Goal: Information Seeking & Learning: Learn about a topic

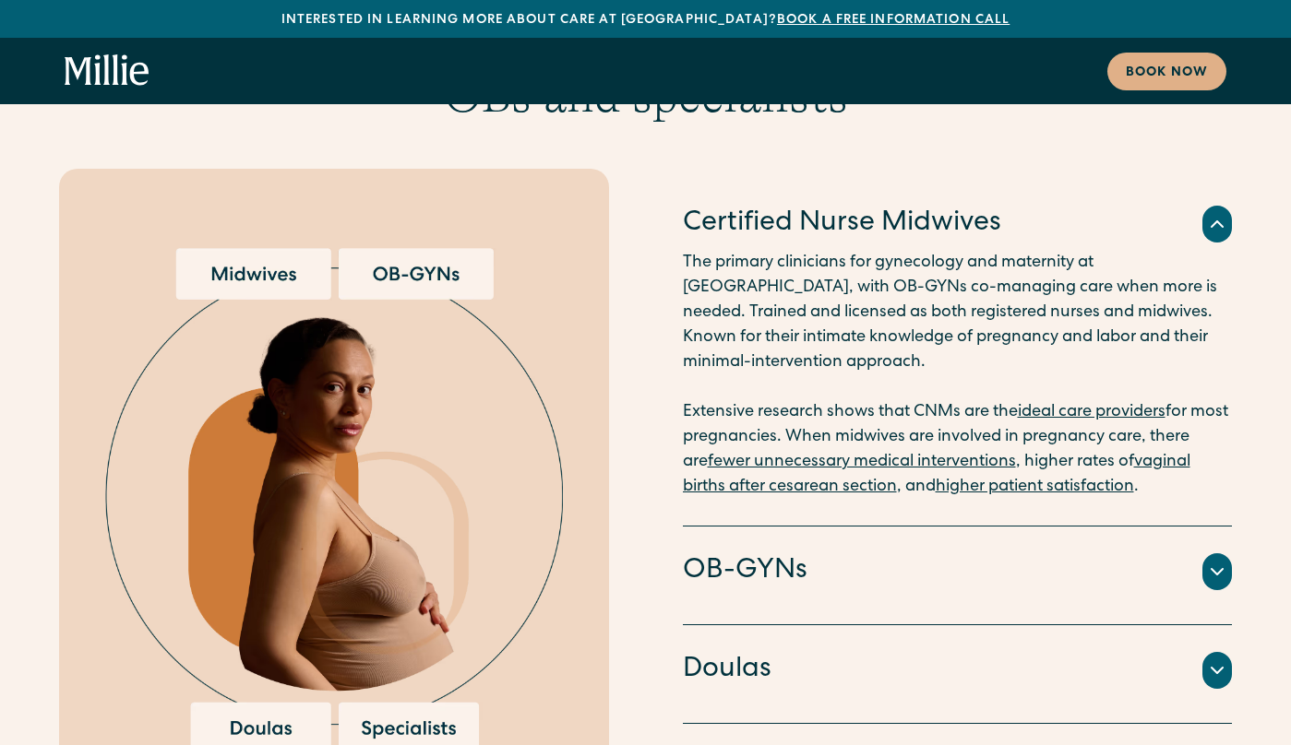
scroll to position [3560, 0]
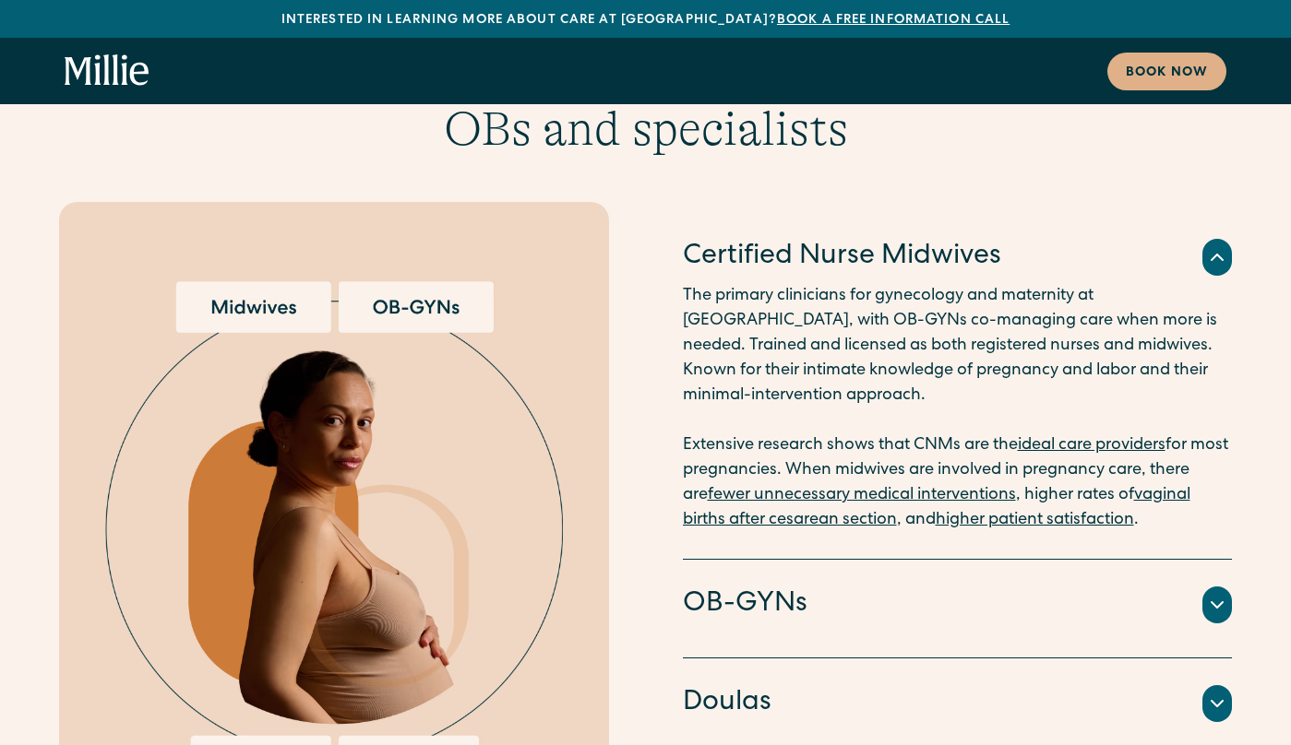
click at [796, 625] on div "Doctors and surgeons trained to perform [MEDICAL_DATA] sections, vacuum or forc…" at bounding box center [958, 628] width 550 height 7
click at [788, 586] on h4 "OB-GYNs" at bounding box center [745, 605] width 125 height 39
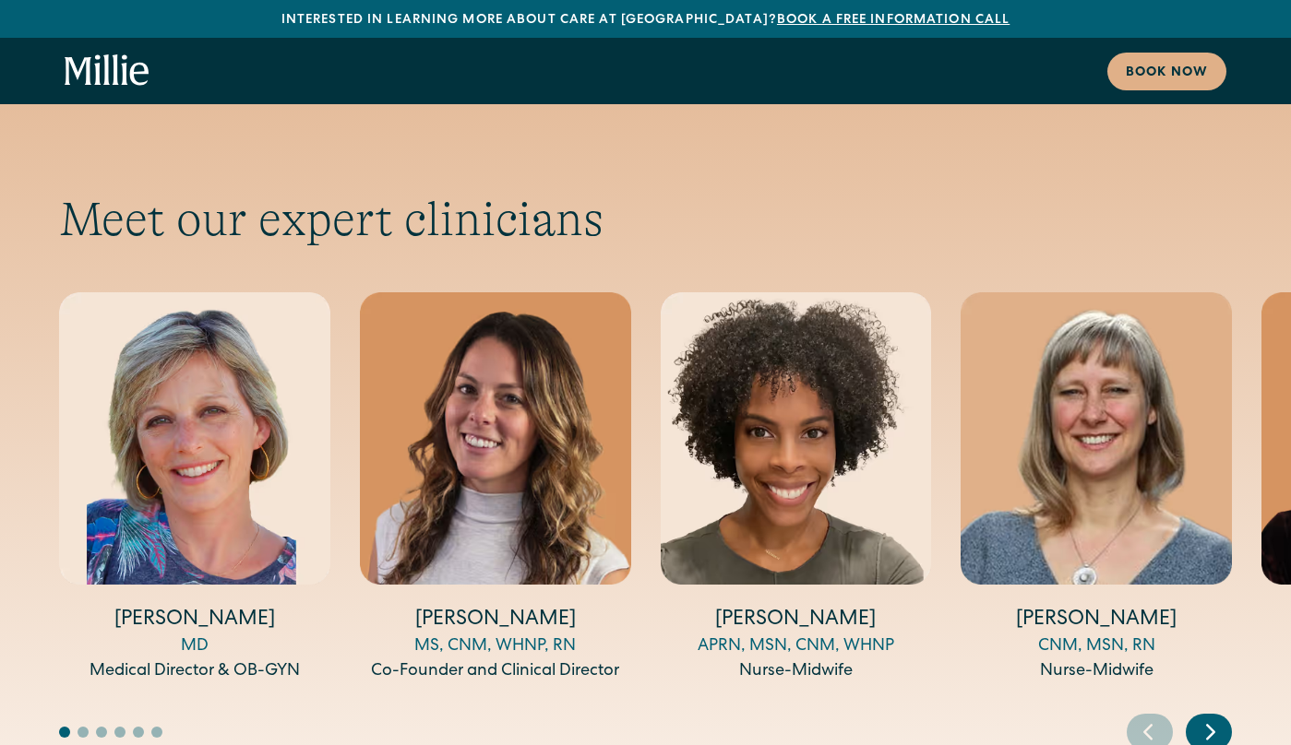
scroll to position [6030, 0]
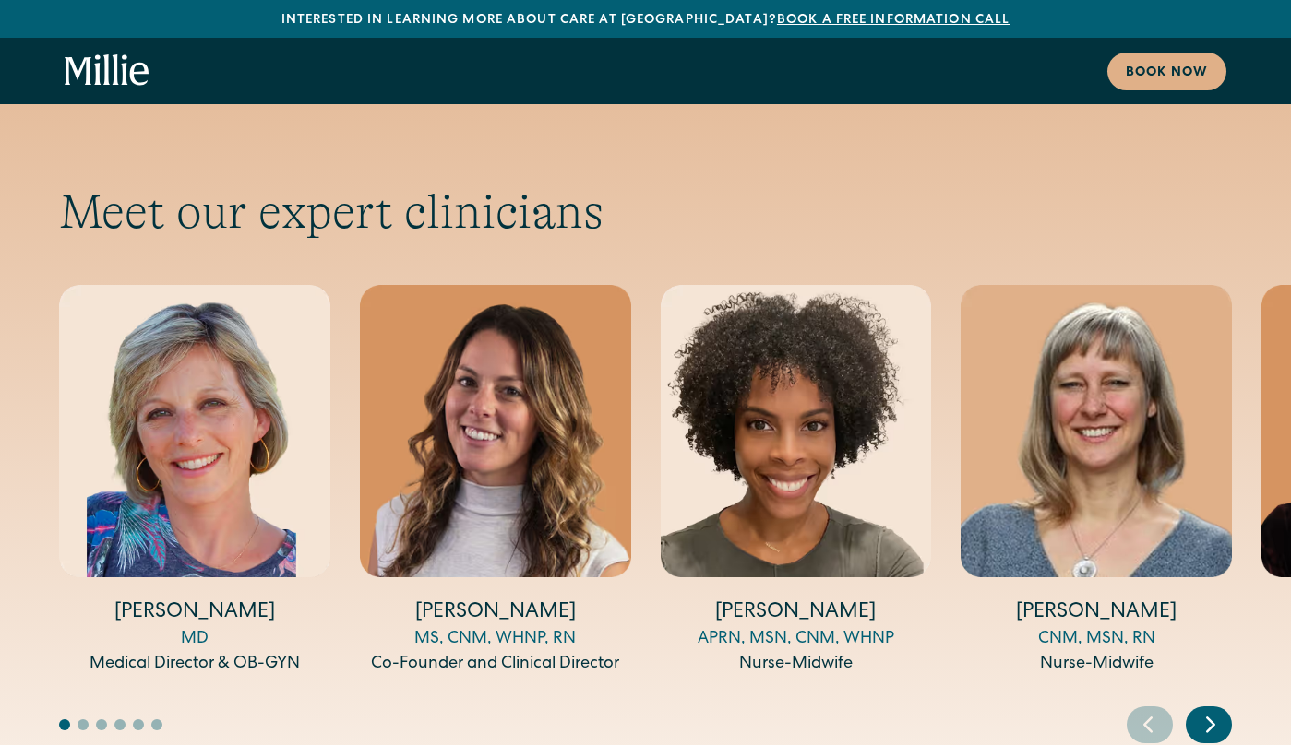
click at [1199, 710] on icon "Next slide" at bounding box center [1211, 724] width 28 height 29
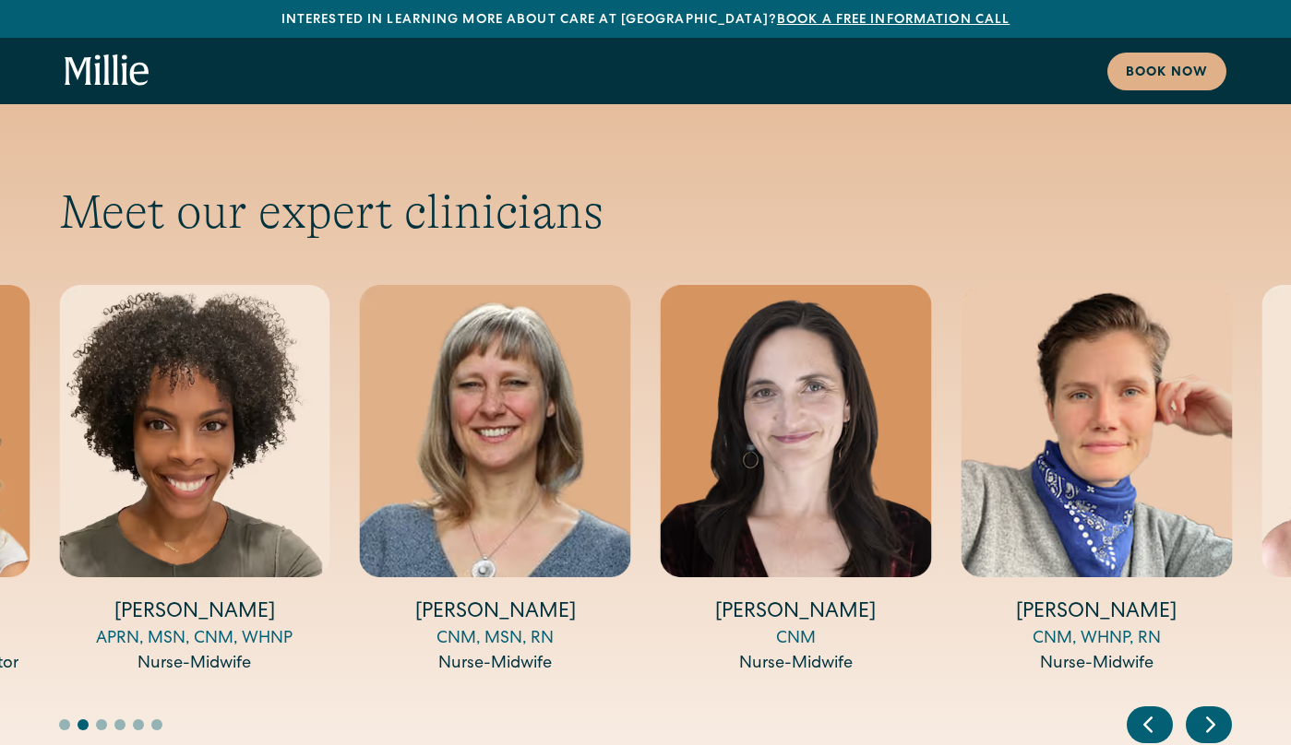
click at [1199, 710] on icon "Next slide" at bounding box center [1211, 724] width 28 height 29
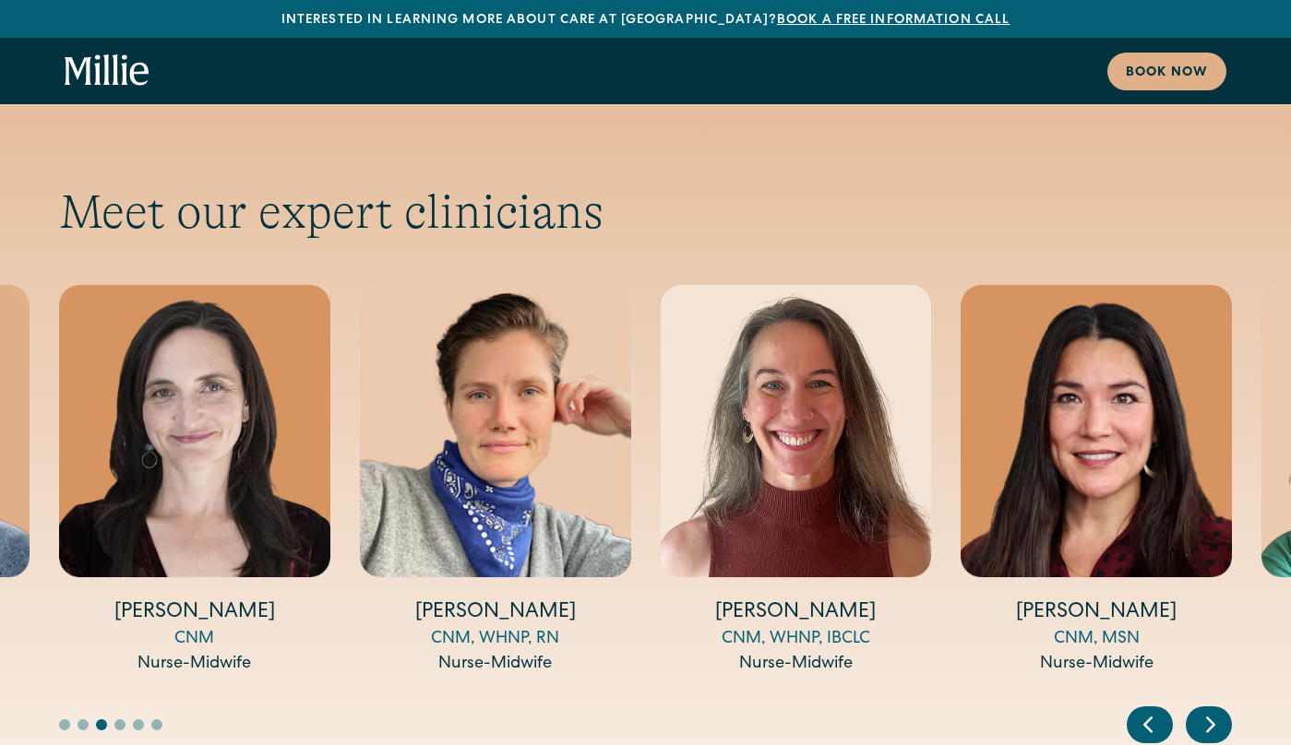
click at [1199, 710] on icon "Next slide" at bounding box center [1211, 724] width 28 height 29
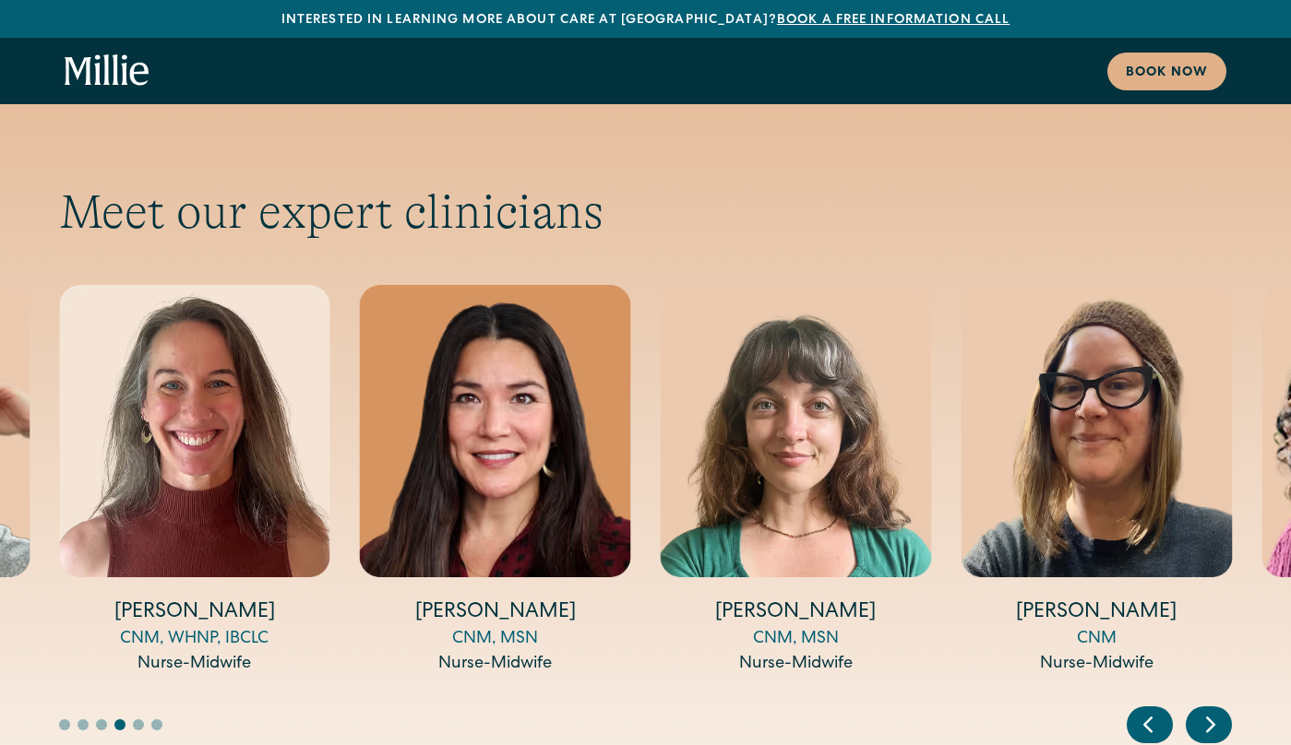
click at [1199, 710] on icon "Next slide" at bounding box center [1211, 724] width 28 height 29
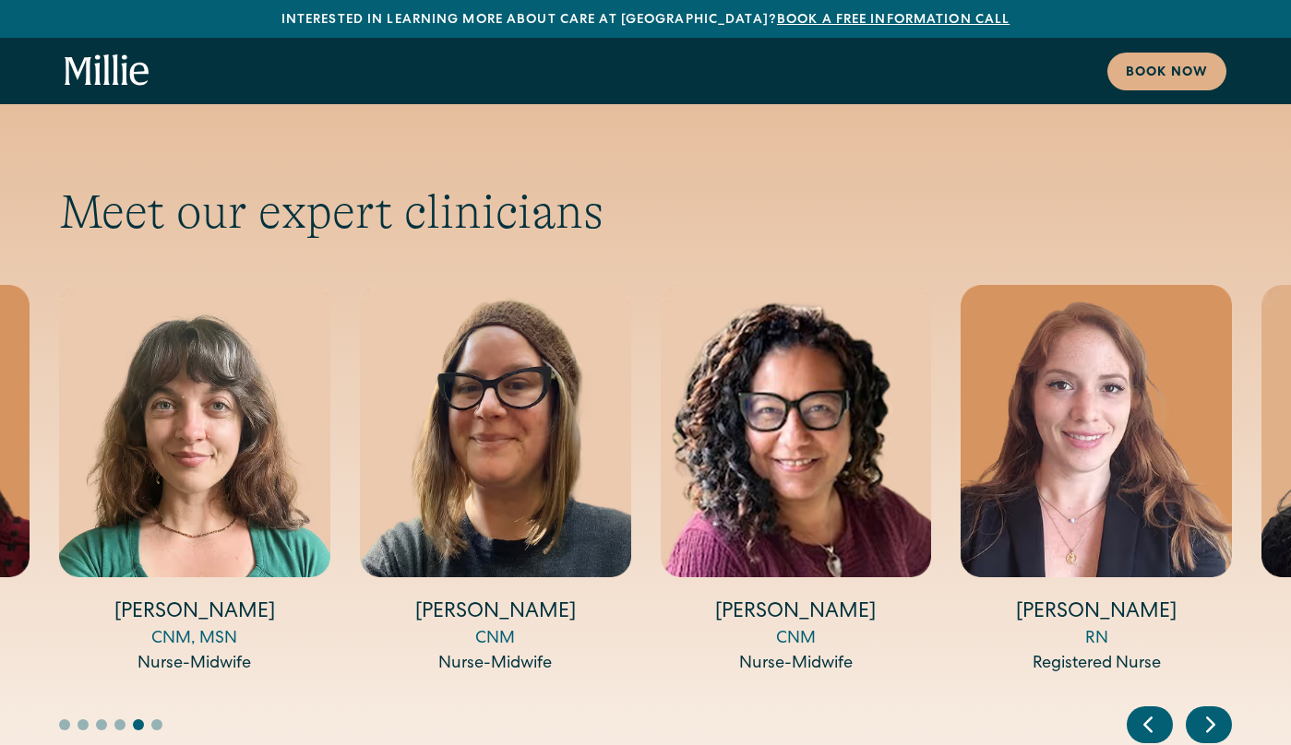
click at [1199, 710] on icon "Next slide" at bounding box center [1211, 724] width 28 height 29
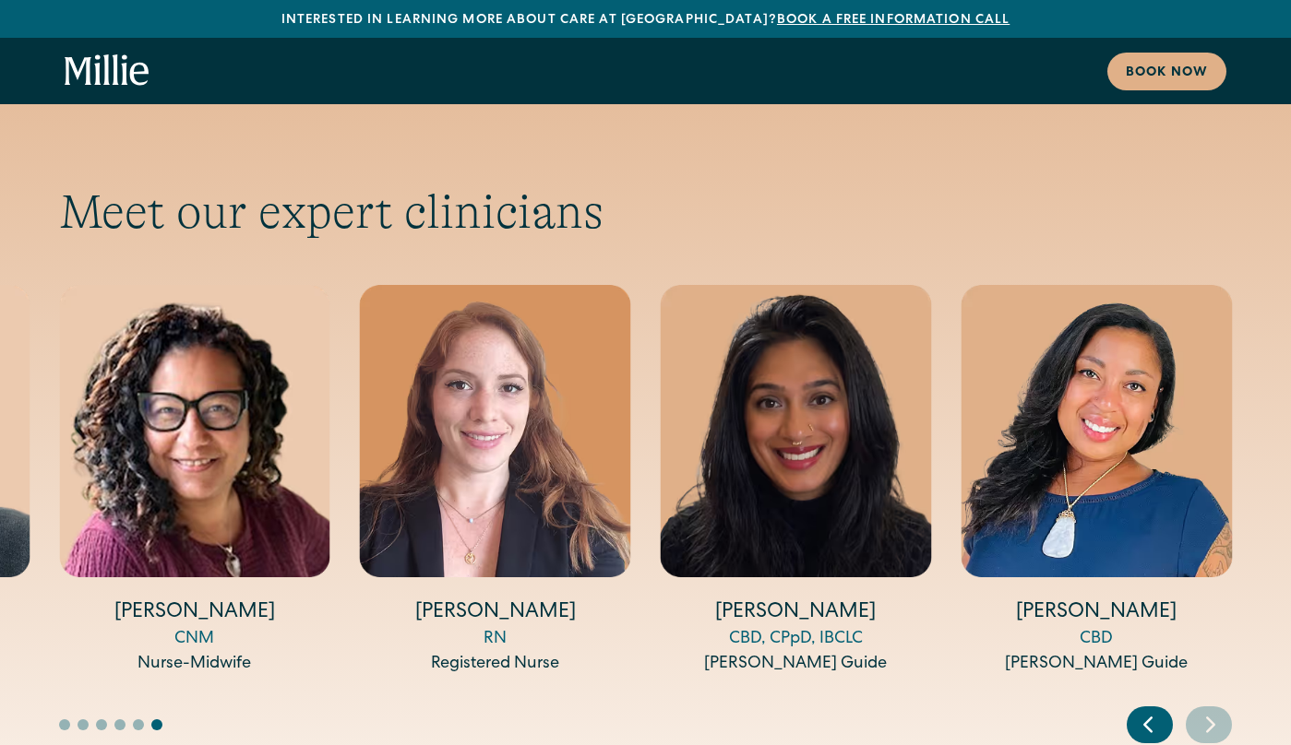
click at [1199, 710] on icon "Next slide" at bounding box center [1211, 724] width 28 height 29
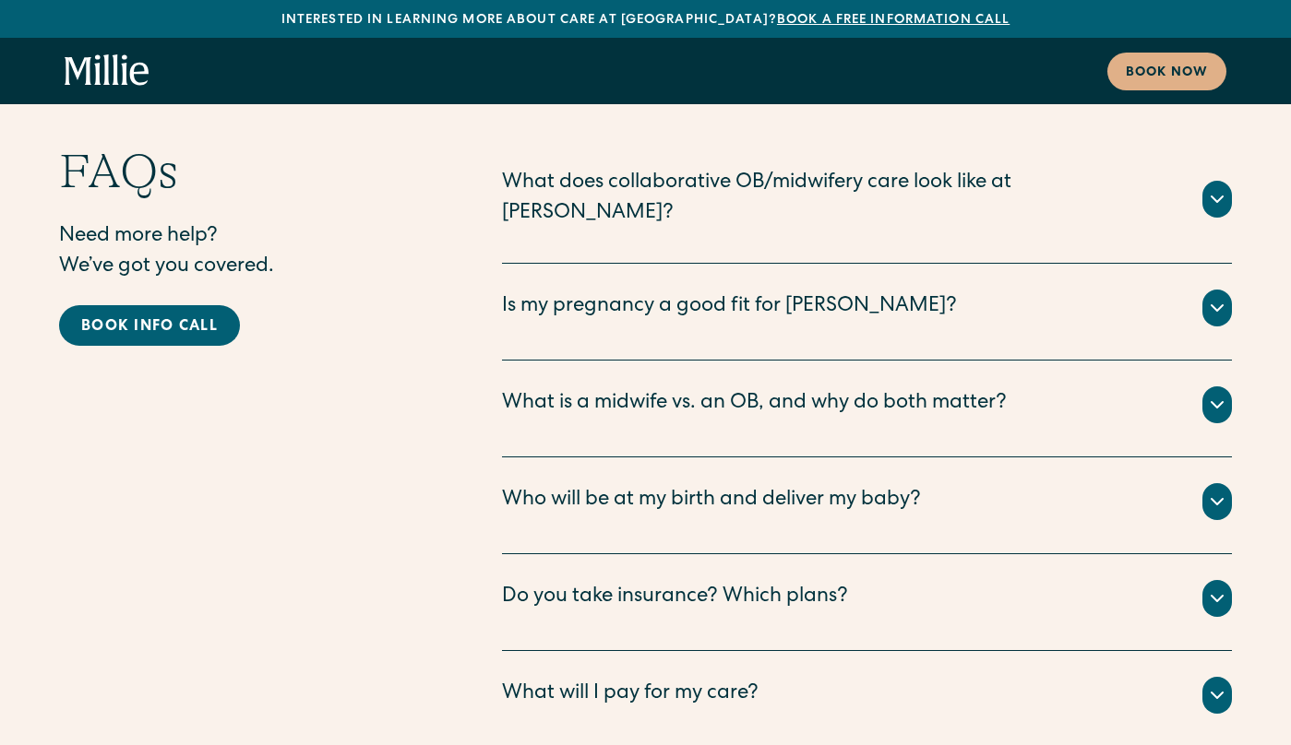
scroll to position [9211, 0]
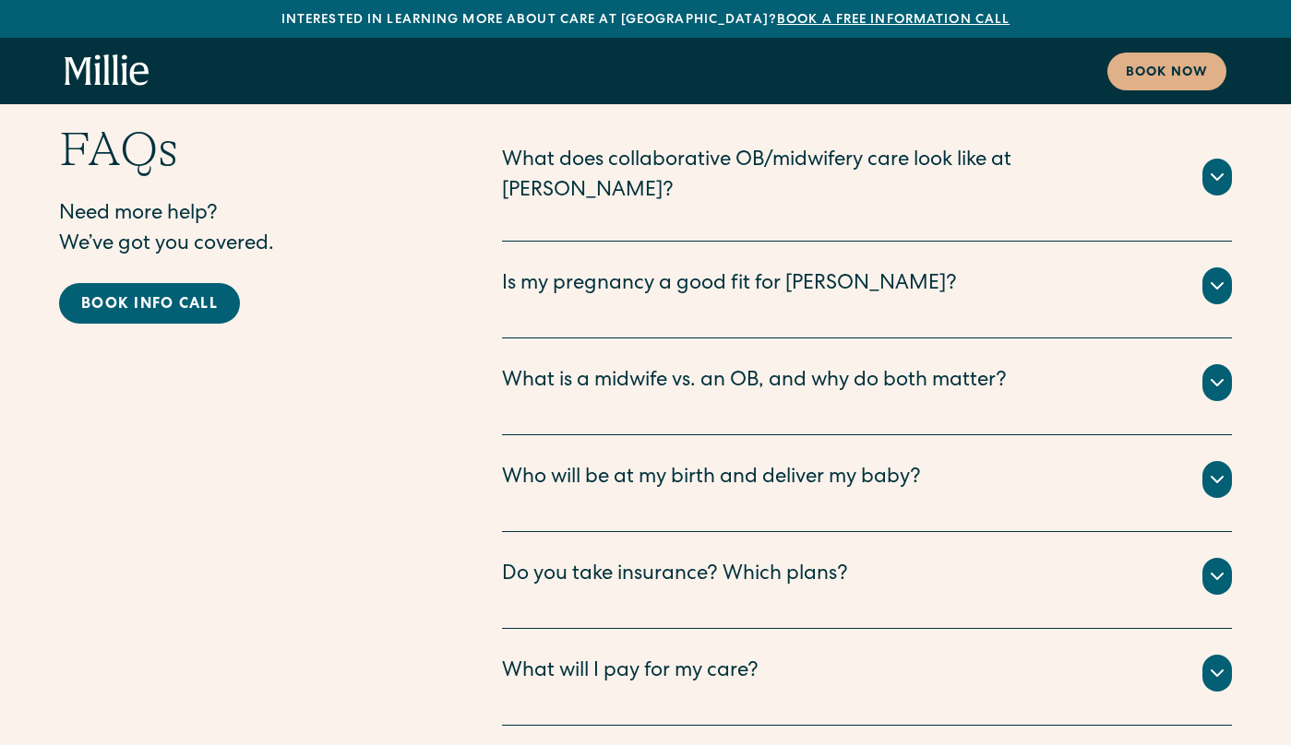
click at [1207, 566] on icon at bounding box center [1217, 577] width 22 height 22
